Goal: Information Seeking & Learning: Learn about a topic

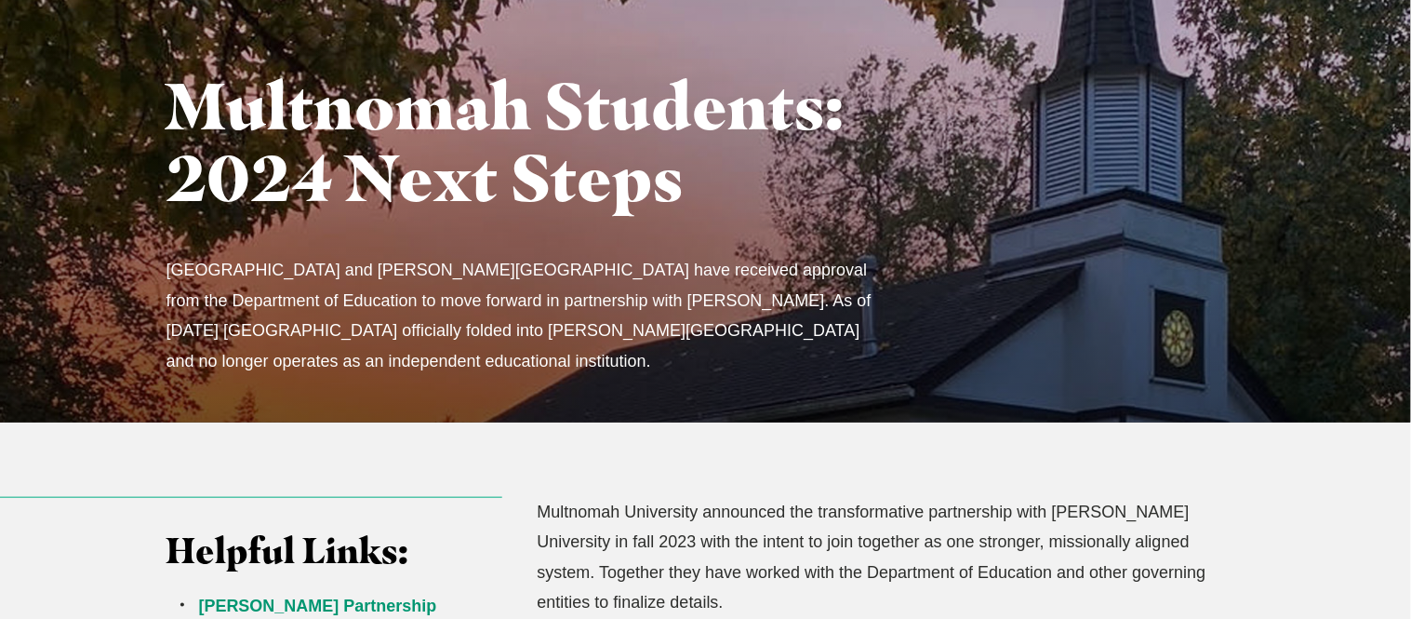
scroll to position [149, 0]
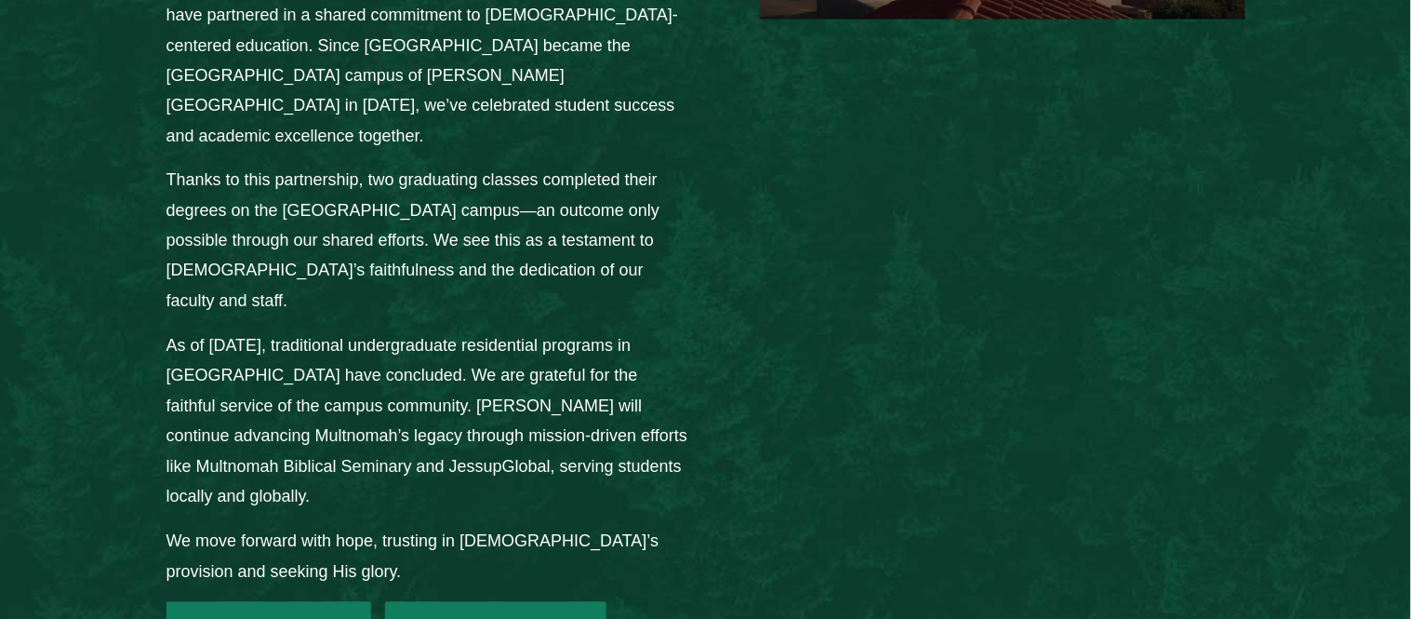
scroll to position [2597, 0]
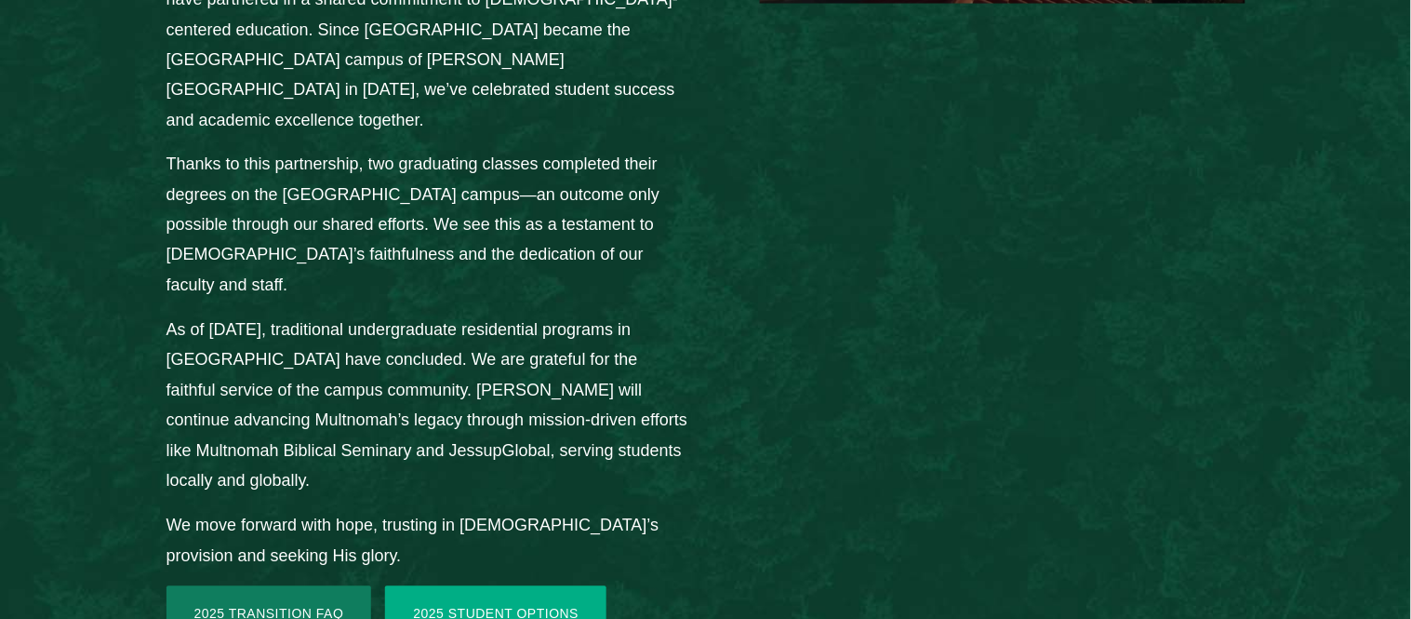
click at [548, 586] on link "2025 Student Options" at bounding box center [495, 614] width 221 height 56
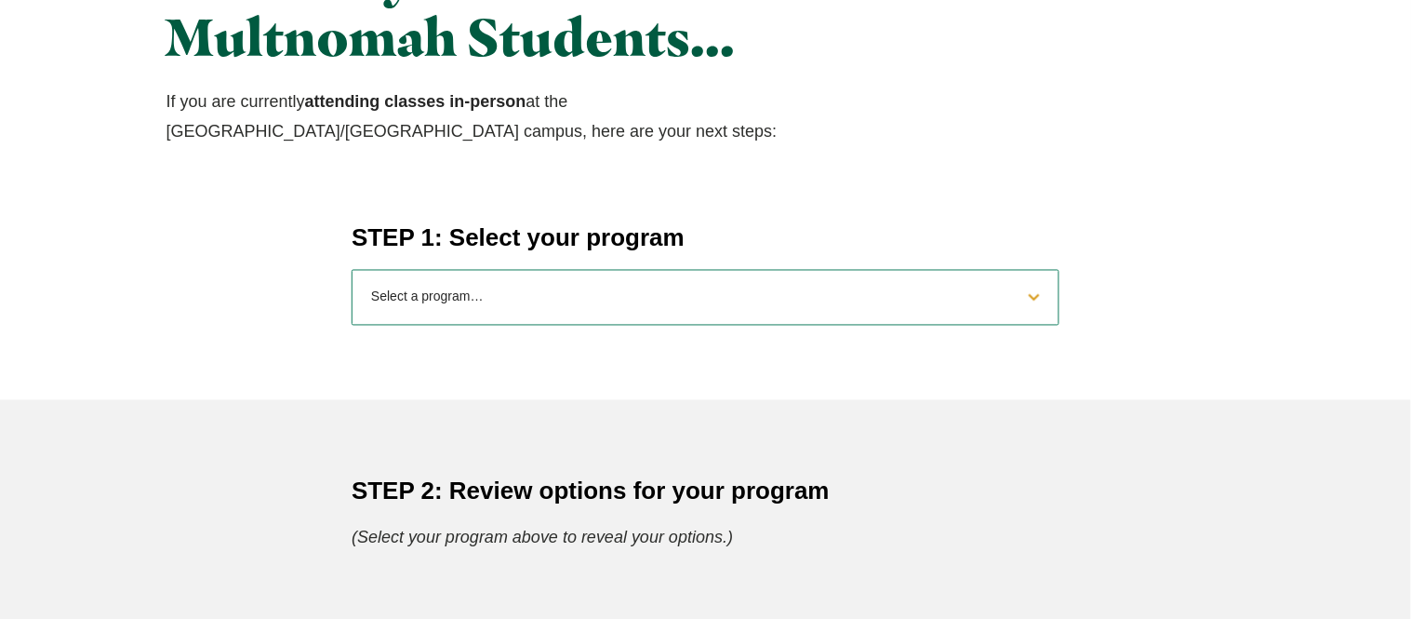
scroll to position [704, 0]
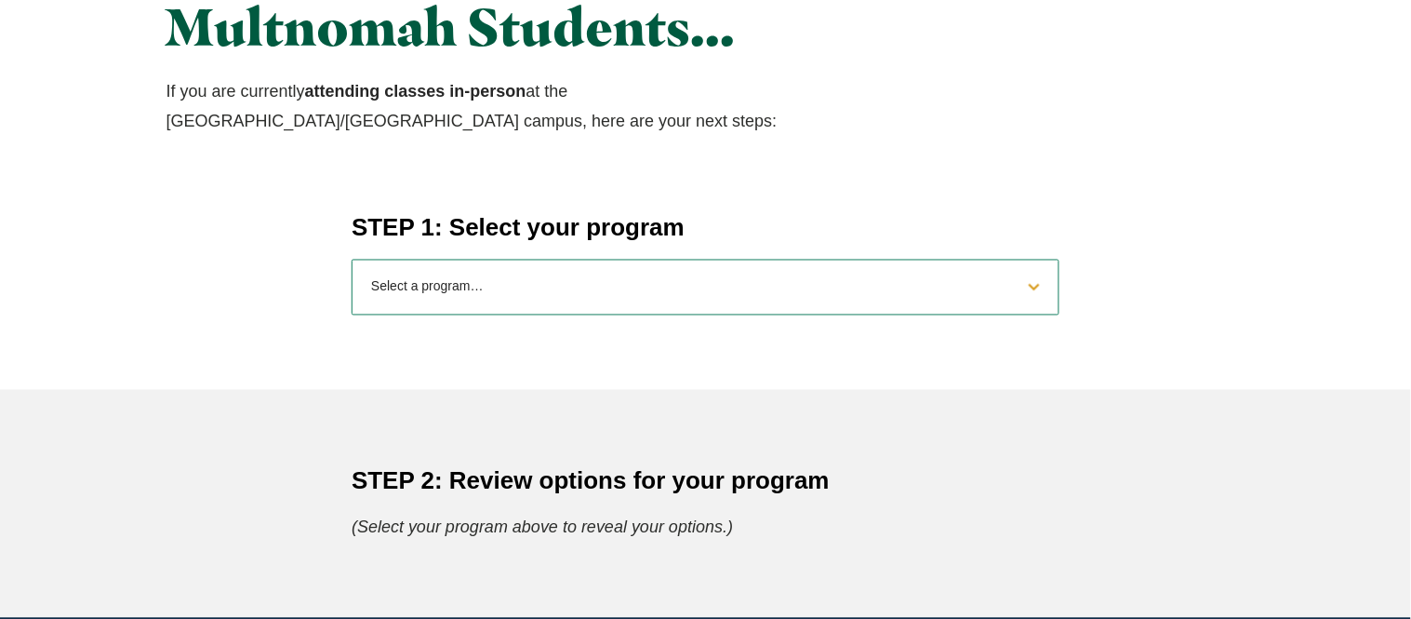
click at [548, 279] on select "Select a program… BS [DEMOGRAPHIC_DATA] and Theology BS Biology BS Business Adm…" at bounding box center [706, 288] width 708 height 56
click at [770, 217] on h4 "STEP 1: Select your program" at bounding box center [706, 227] width 708 height 33
